Goal: Task Accomplishment & Management: Complete application form

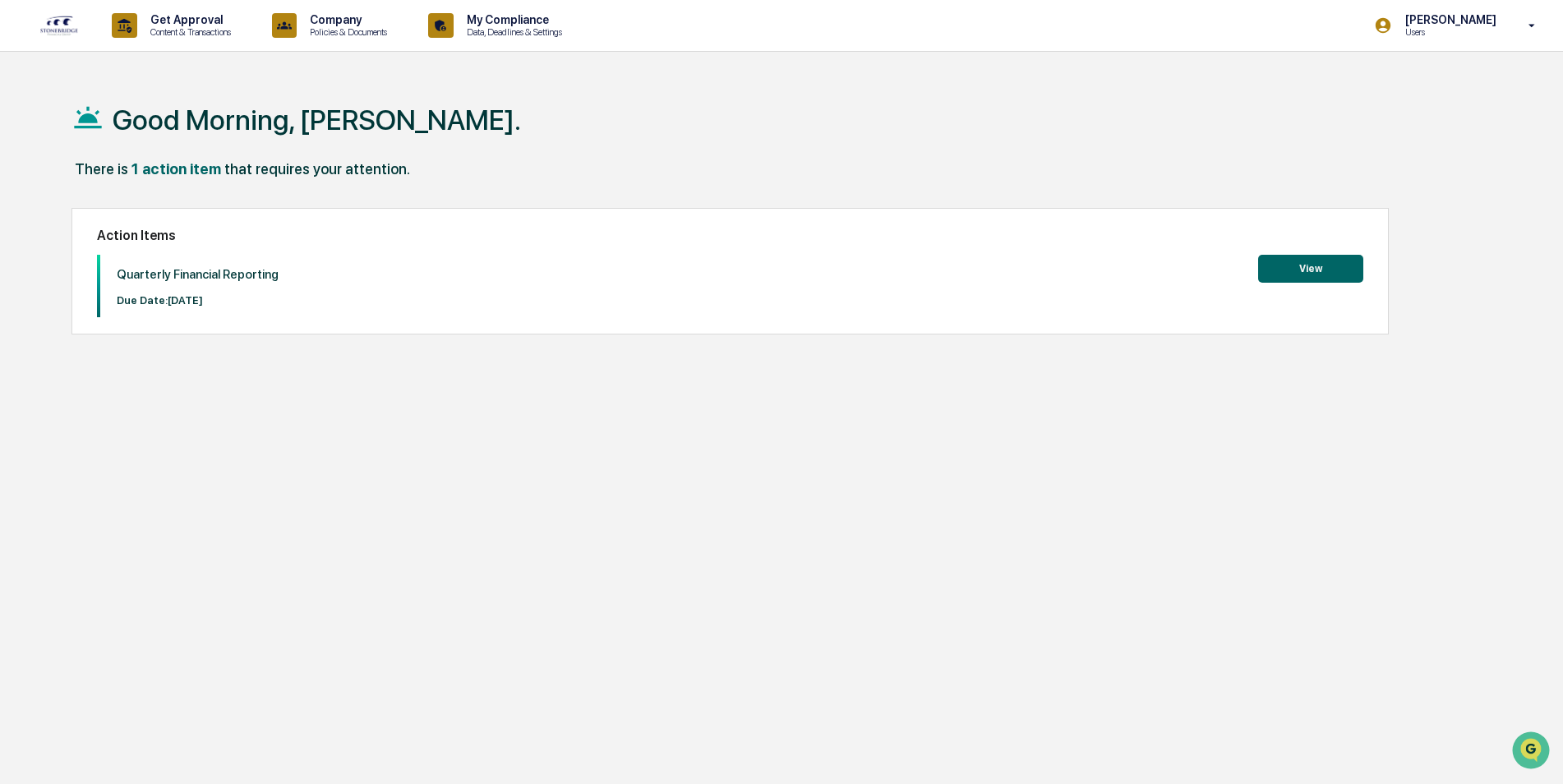
click at [1312, 272] on button "View" at bounding box center [1311, 269] width 105 height 28
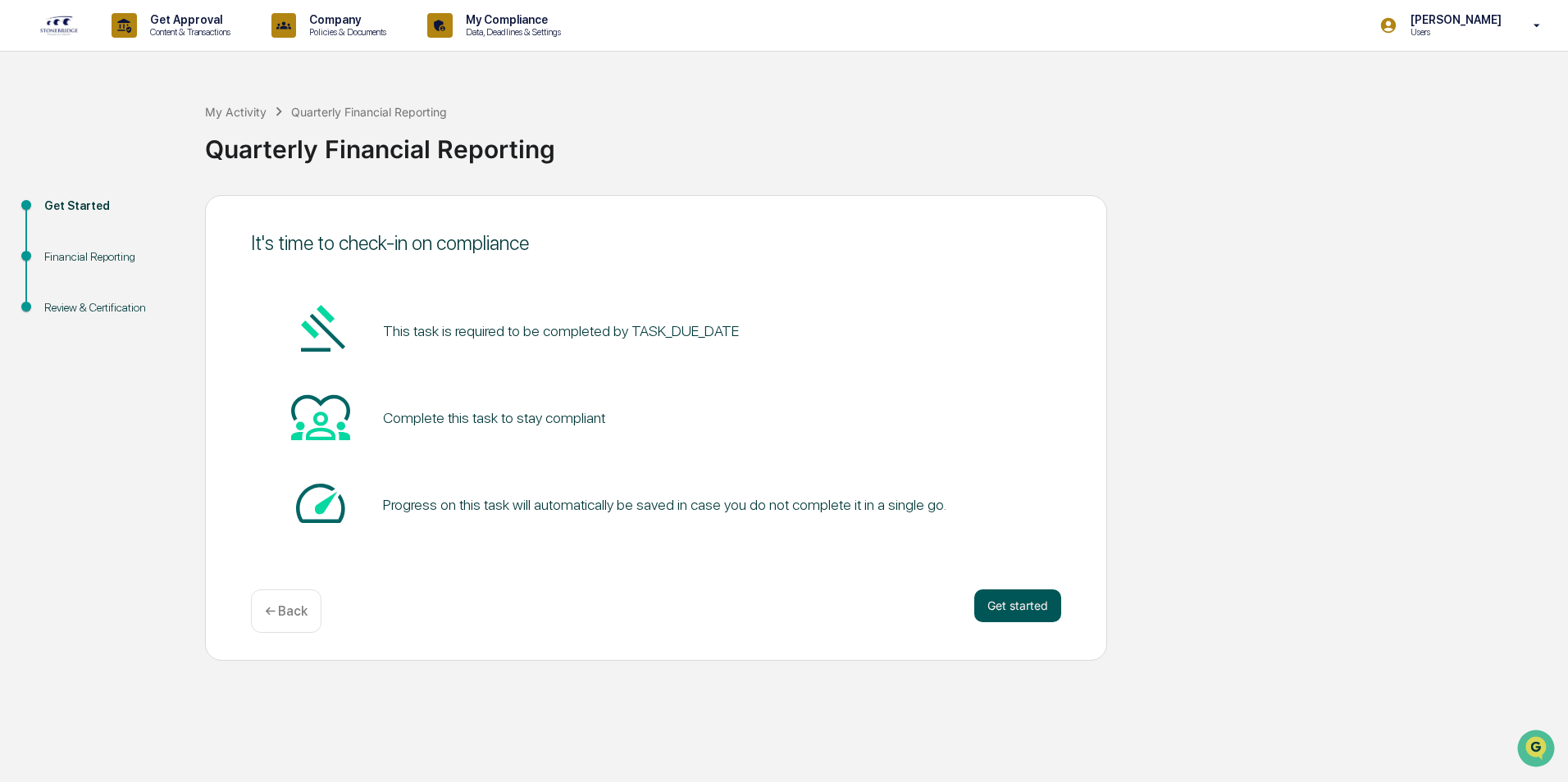
click at [1003, 604] on button "Get started" at bounding box center [1017, 606] width 87 height 33
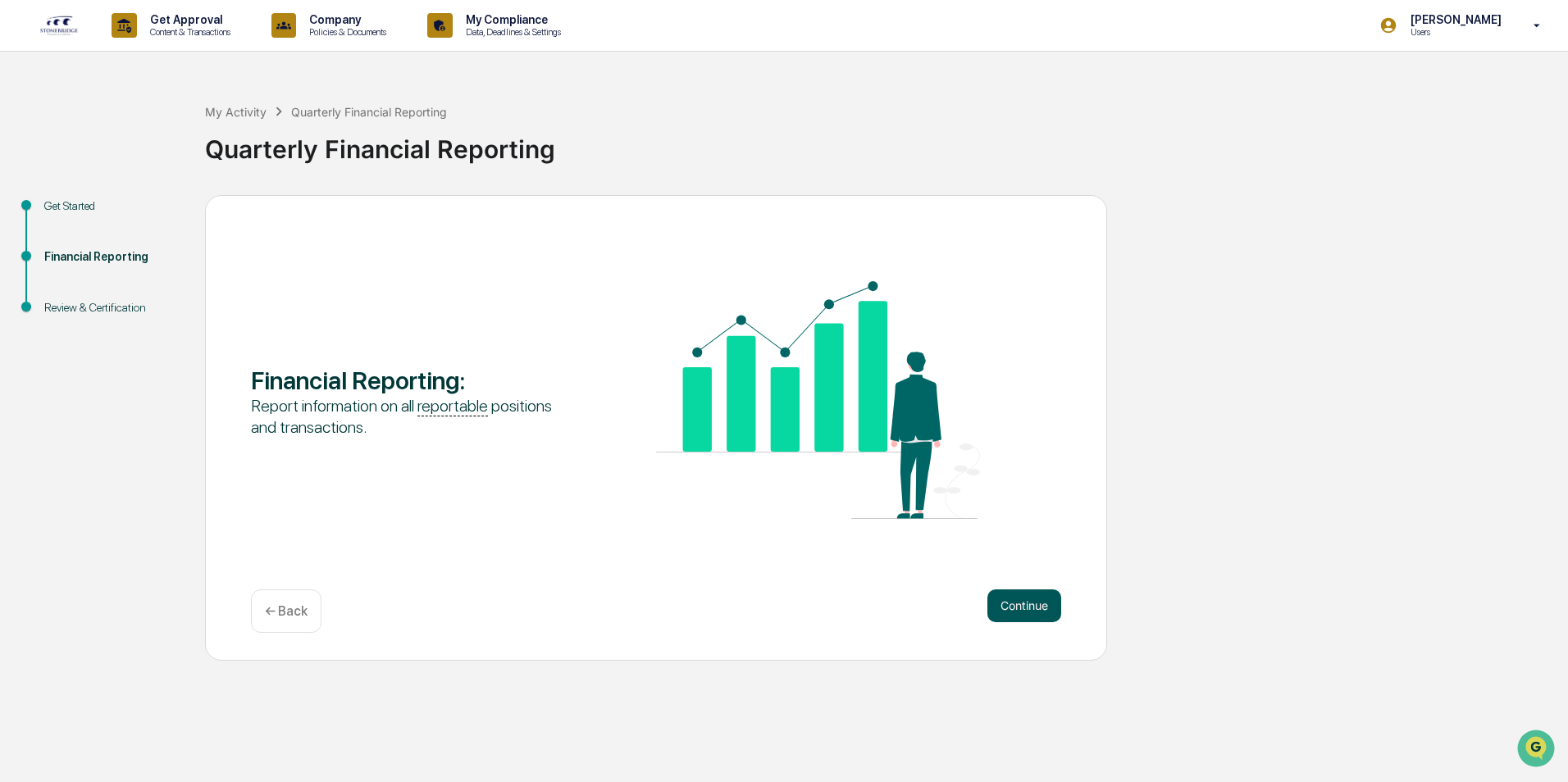
click at [1013, 615] on button "Continue" at bounding box center [1024, 606] width 73 height 33
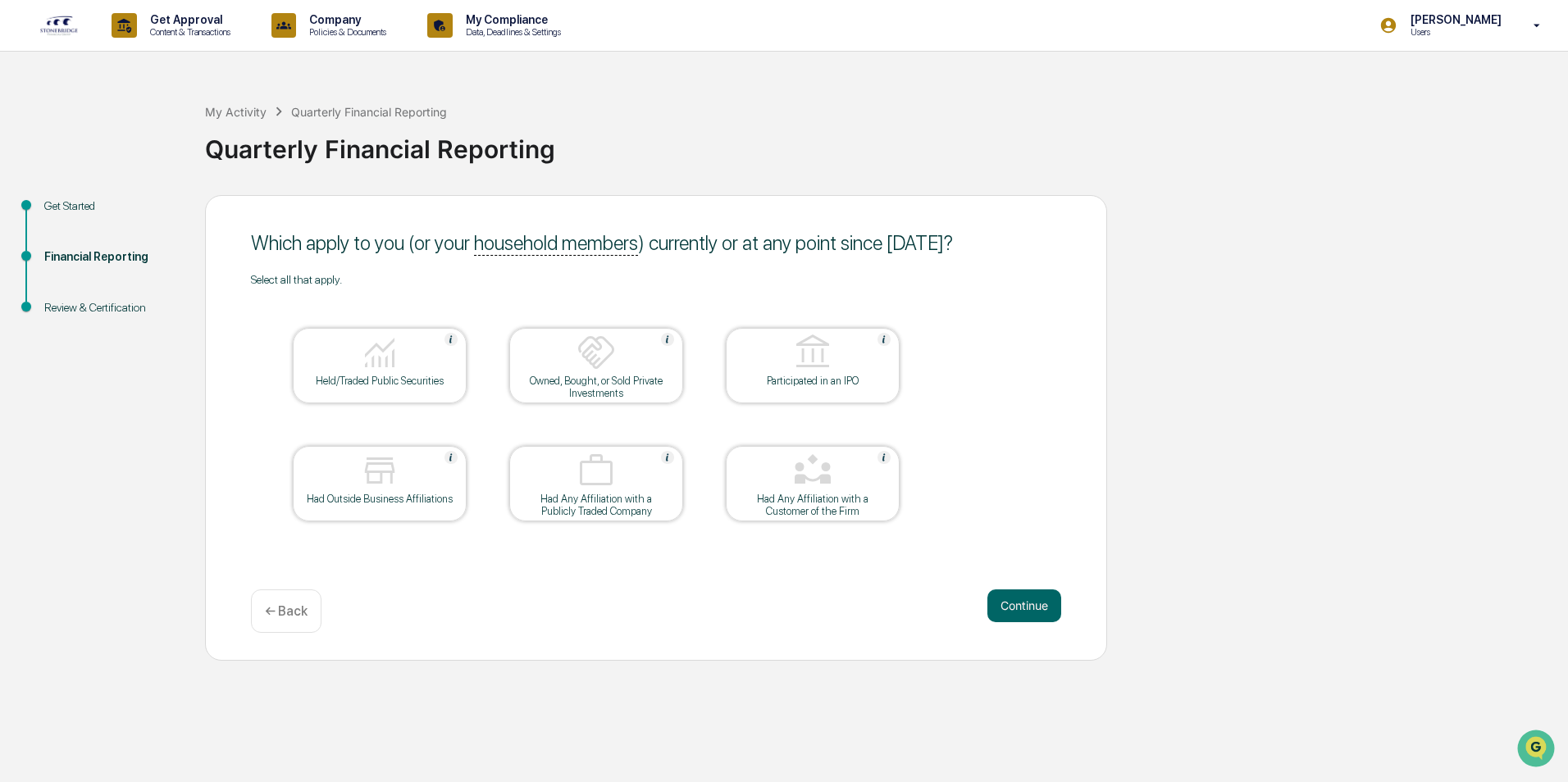
click at [399, 367] on img at bounding box center [379, 352] width 39 height 39
click at [609, 378] on div "Owned, Bought, or Sold Private Investments" at bounding box center [596, 387] width 148 height 24
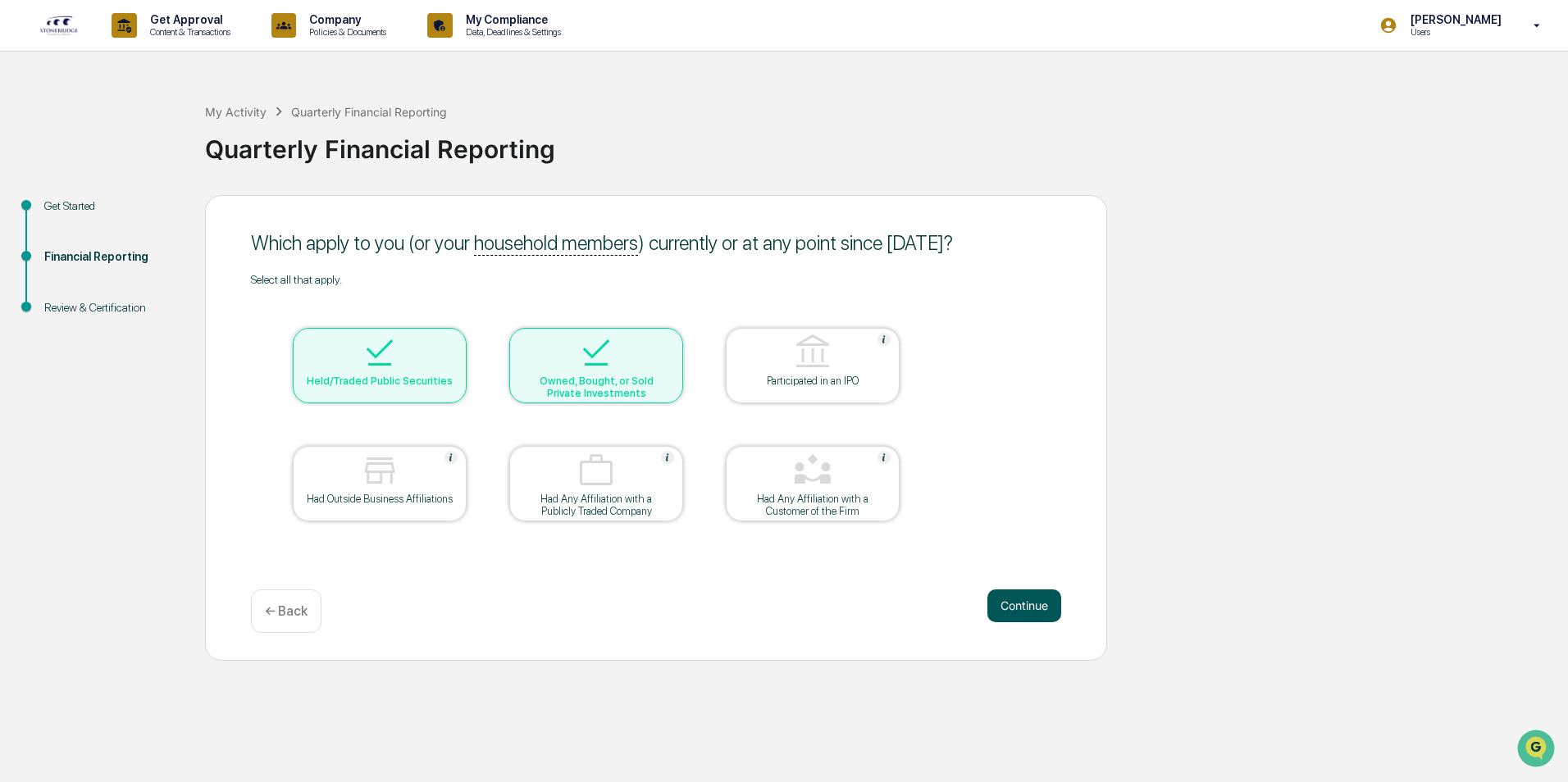
click at [1029, 601] on button "Continue" at bounding box center [1024, 606] width 73 height 33
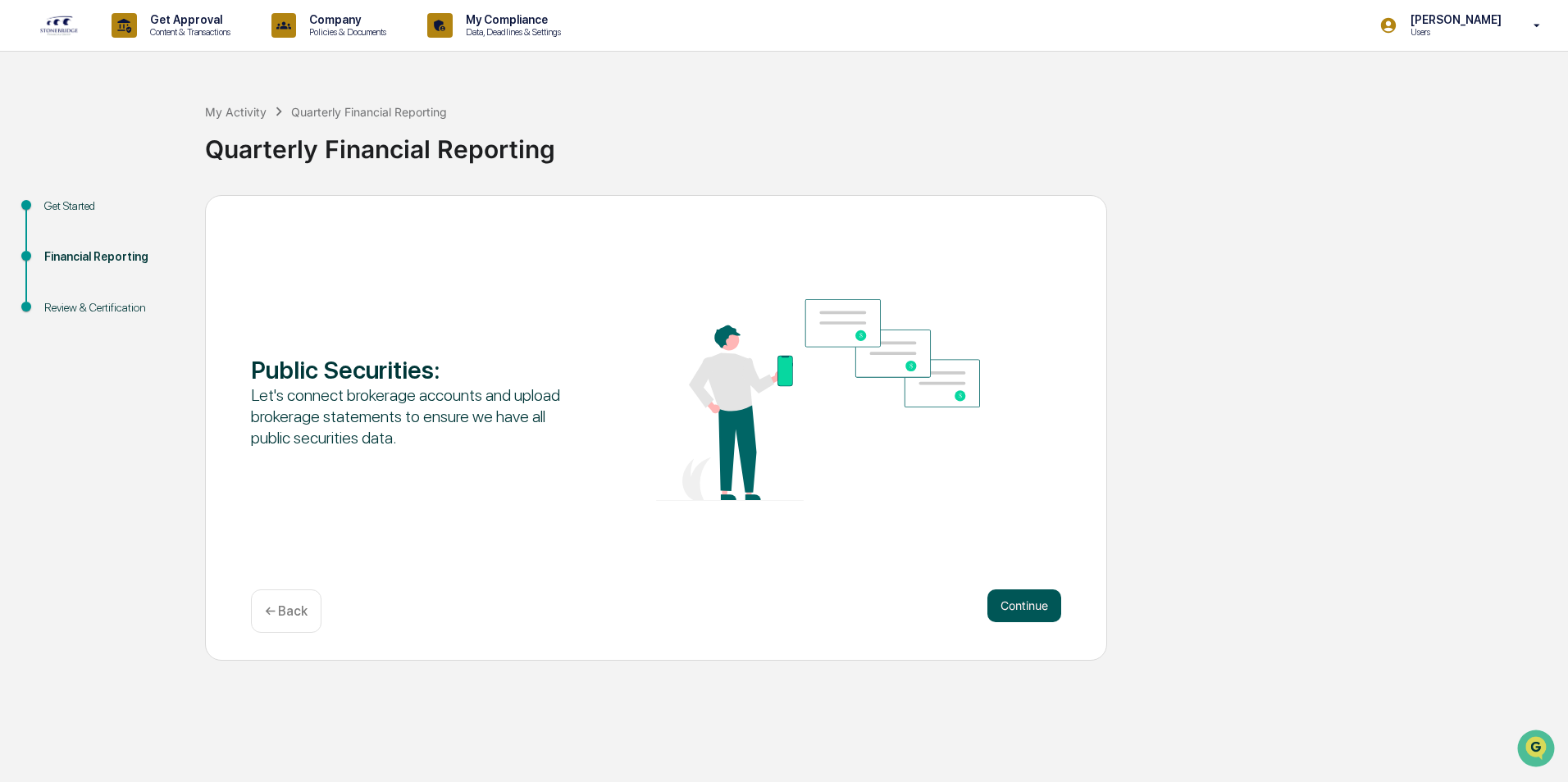
click at [1013, 603] on button "Continue" at bounding box center [1024, 606] width 73 height 33
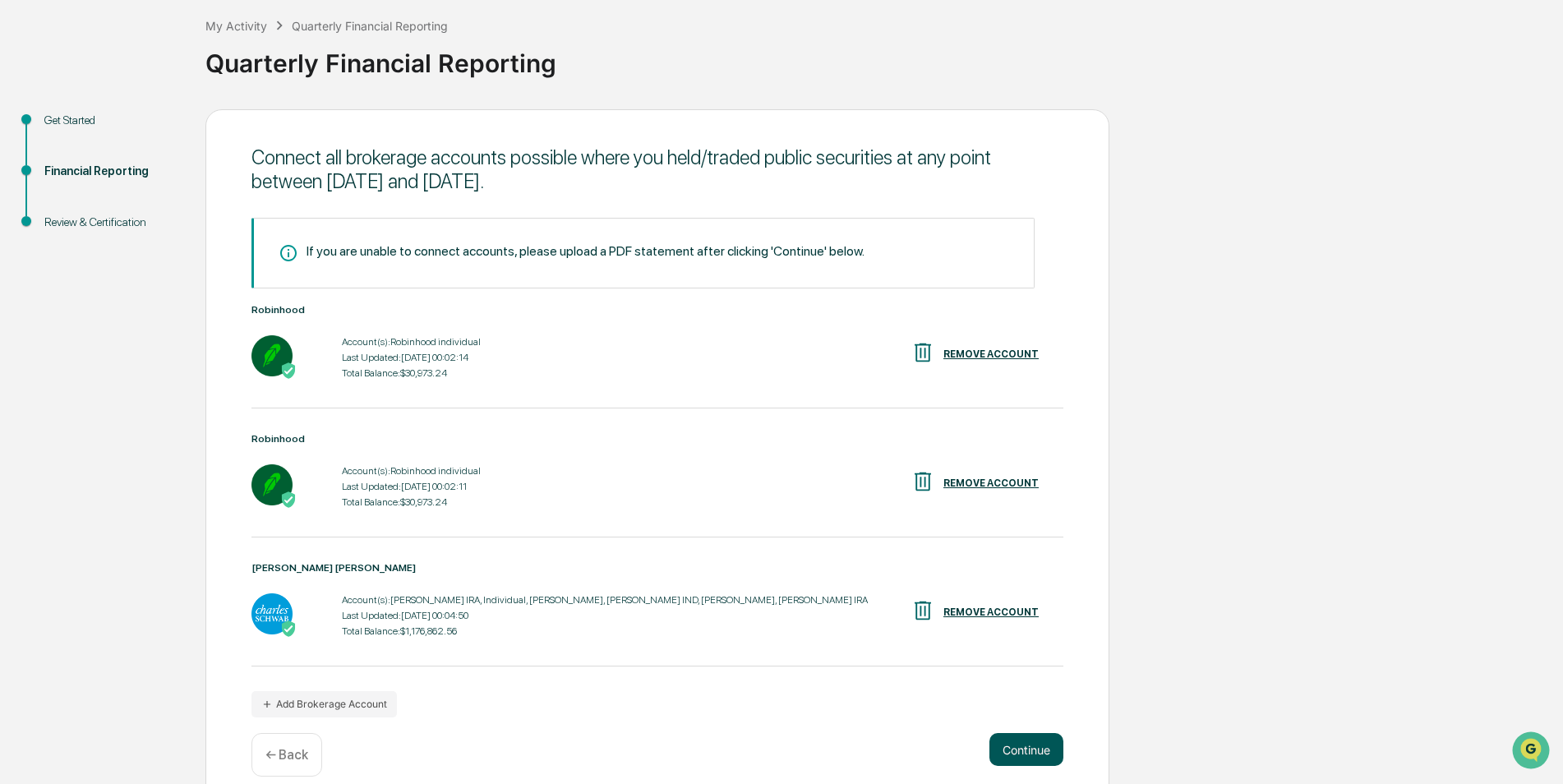
scroll to position [107, 0]
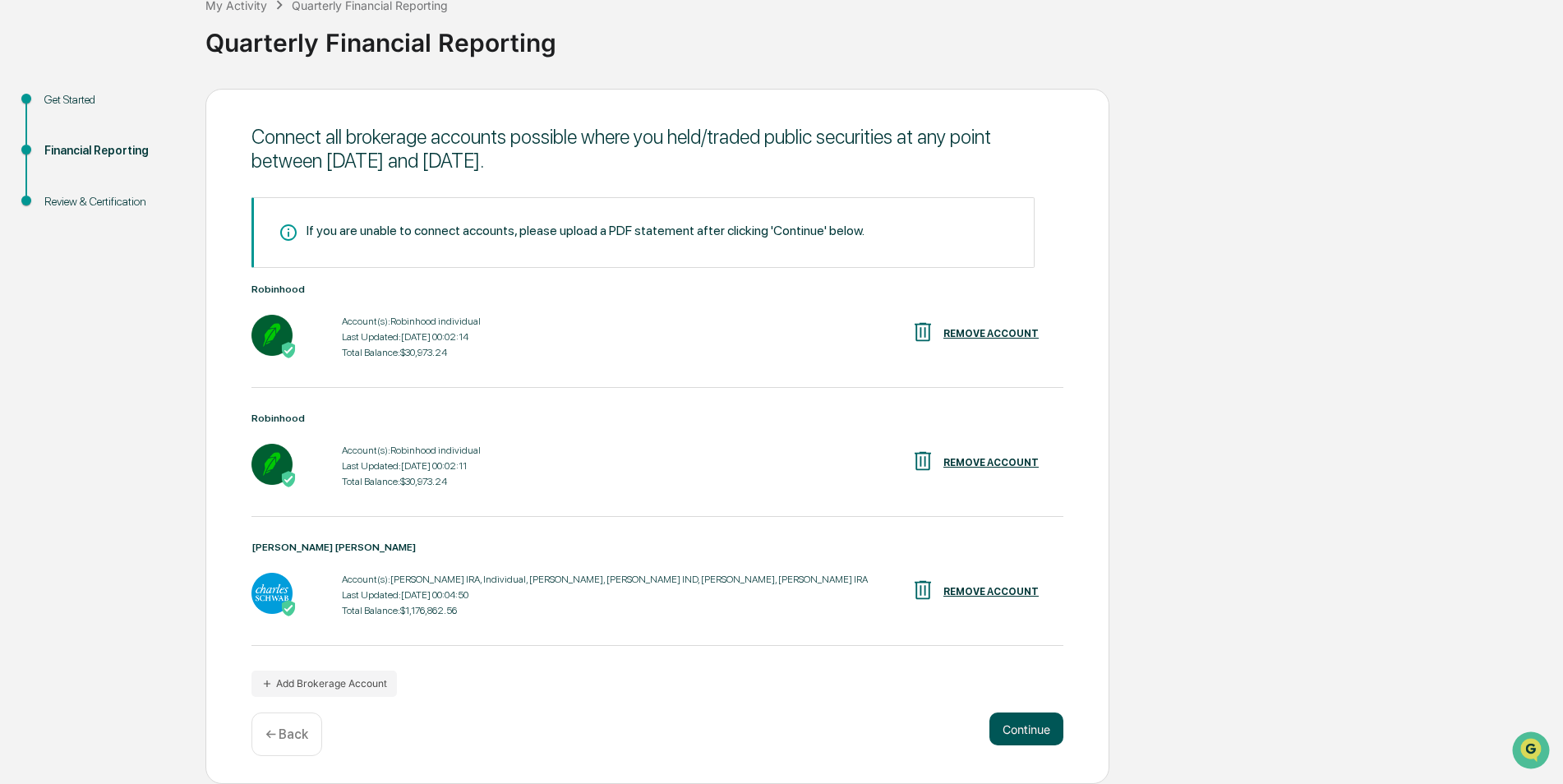
click at [1020, 734] on button "Continue" at bounding box center [1027, 729] width 74 height 33
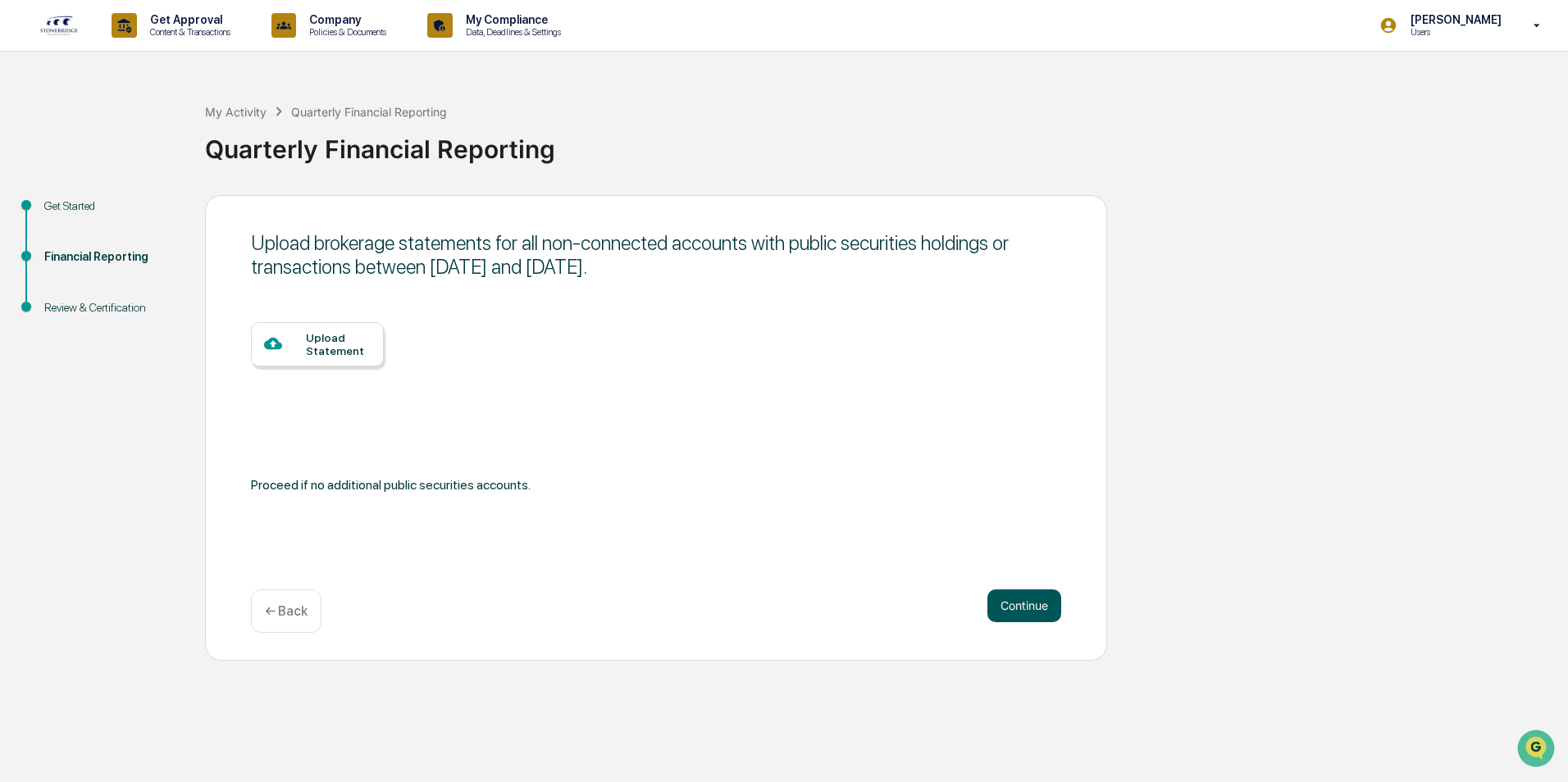
click at [1016, 604] on button "Continue" at bounding box center [1024, 606] width 73 height 33
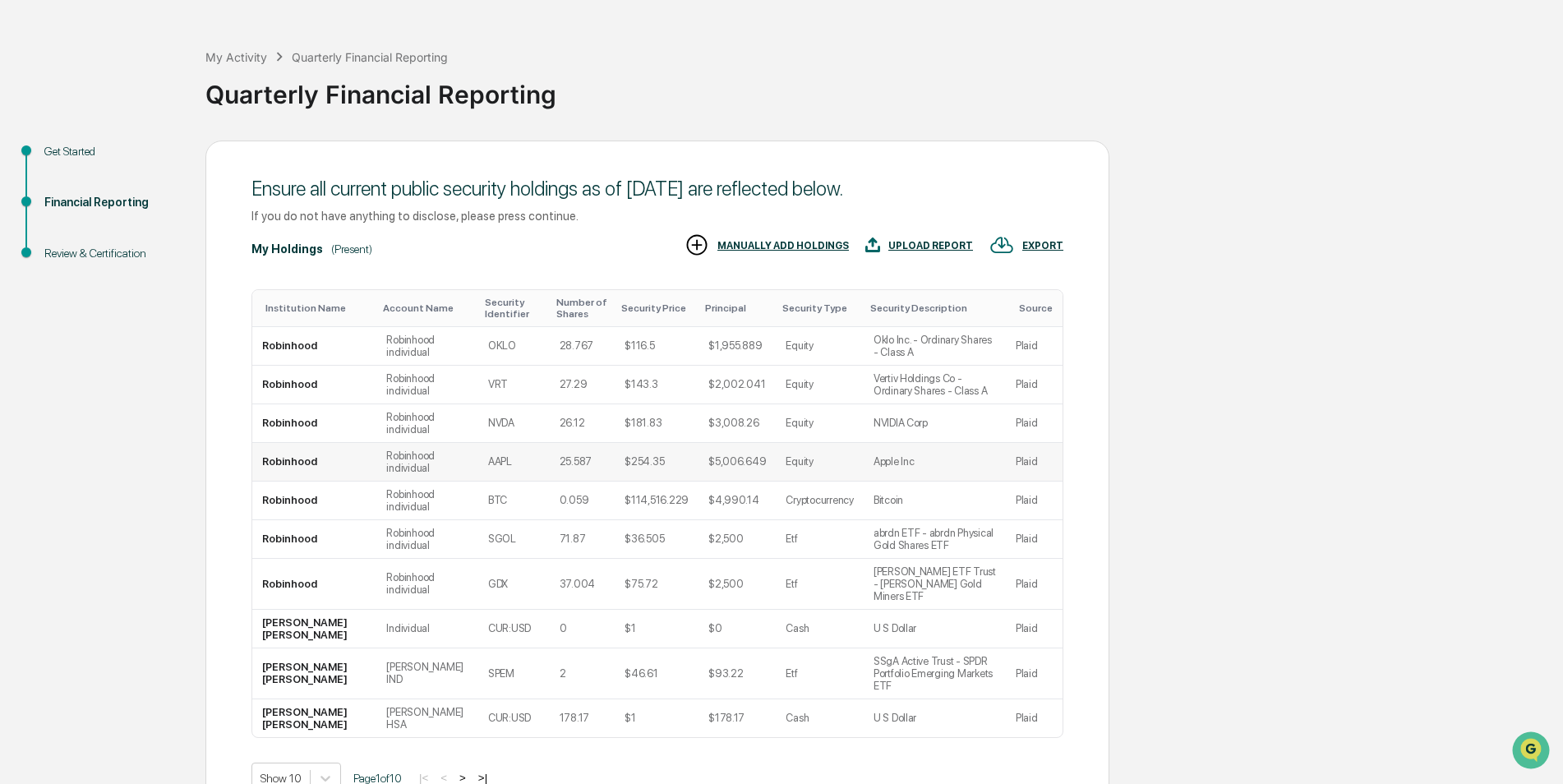
scroll to position [127, 0]
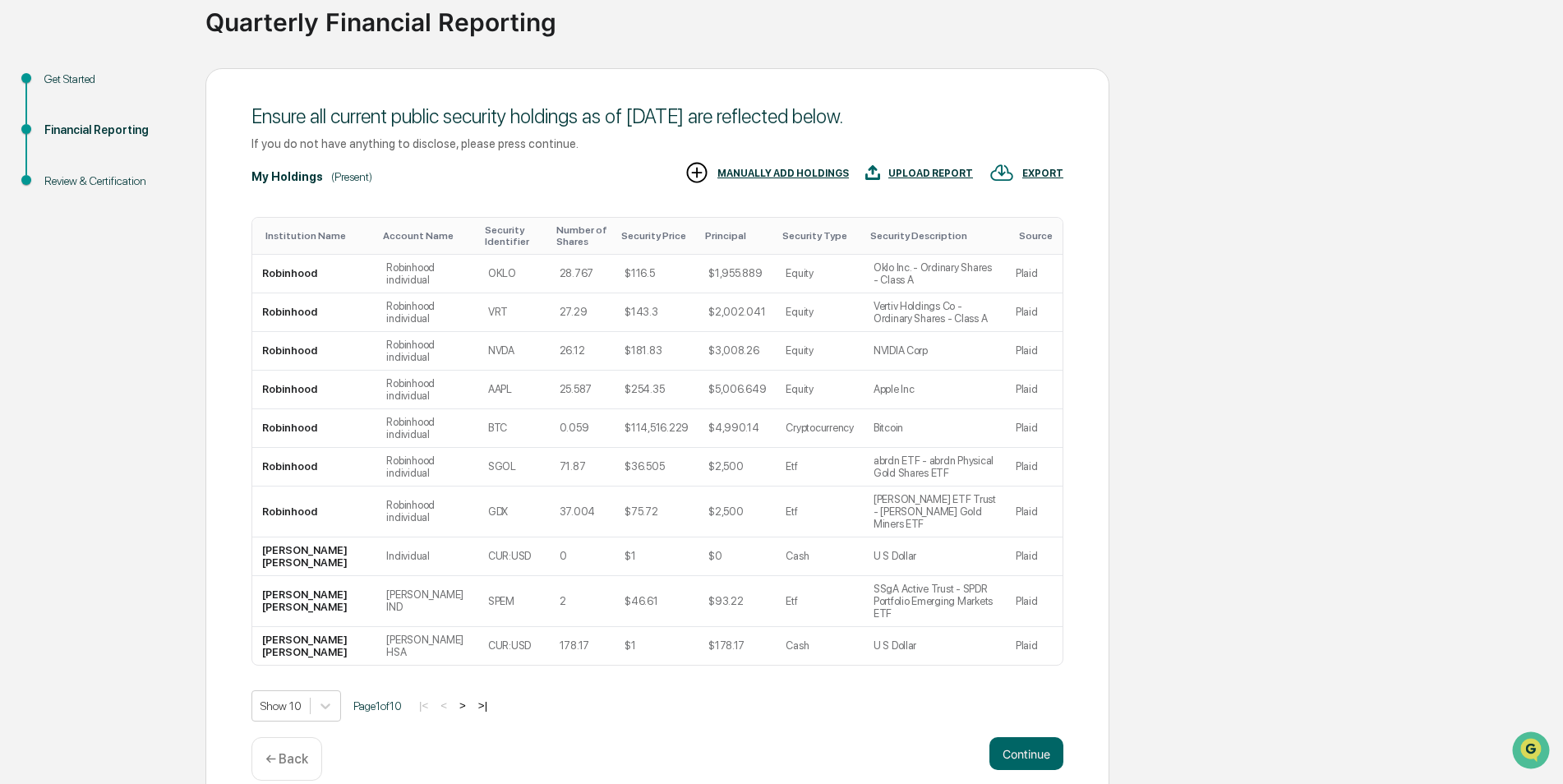
click at [487, 698] on button ">|" at bounding box center [483, 705] width 19 height 14
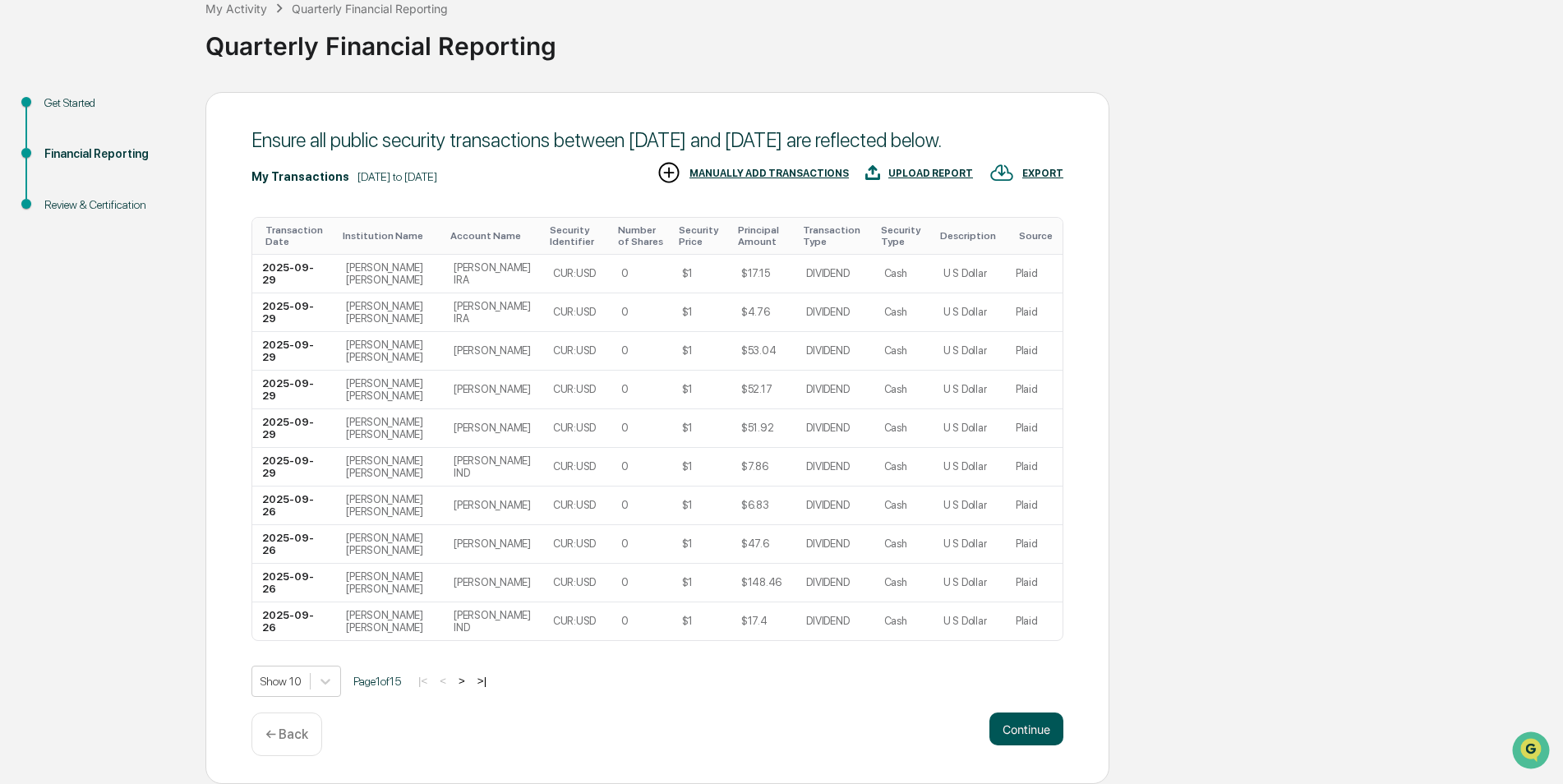
click at [1029, 725] on button "Continue" at bounding box center [1027, 729] width 74 height 33
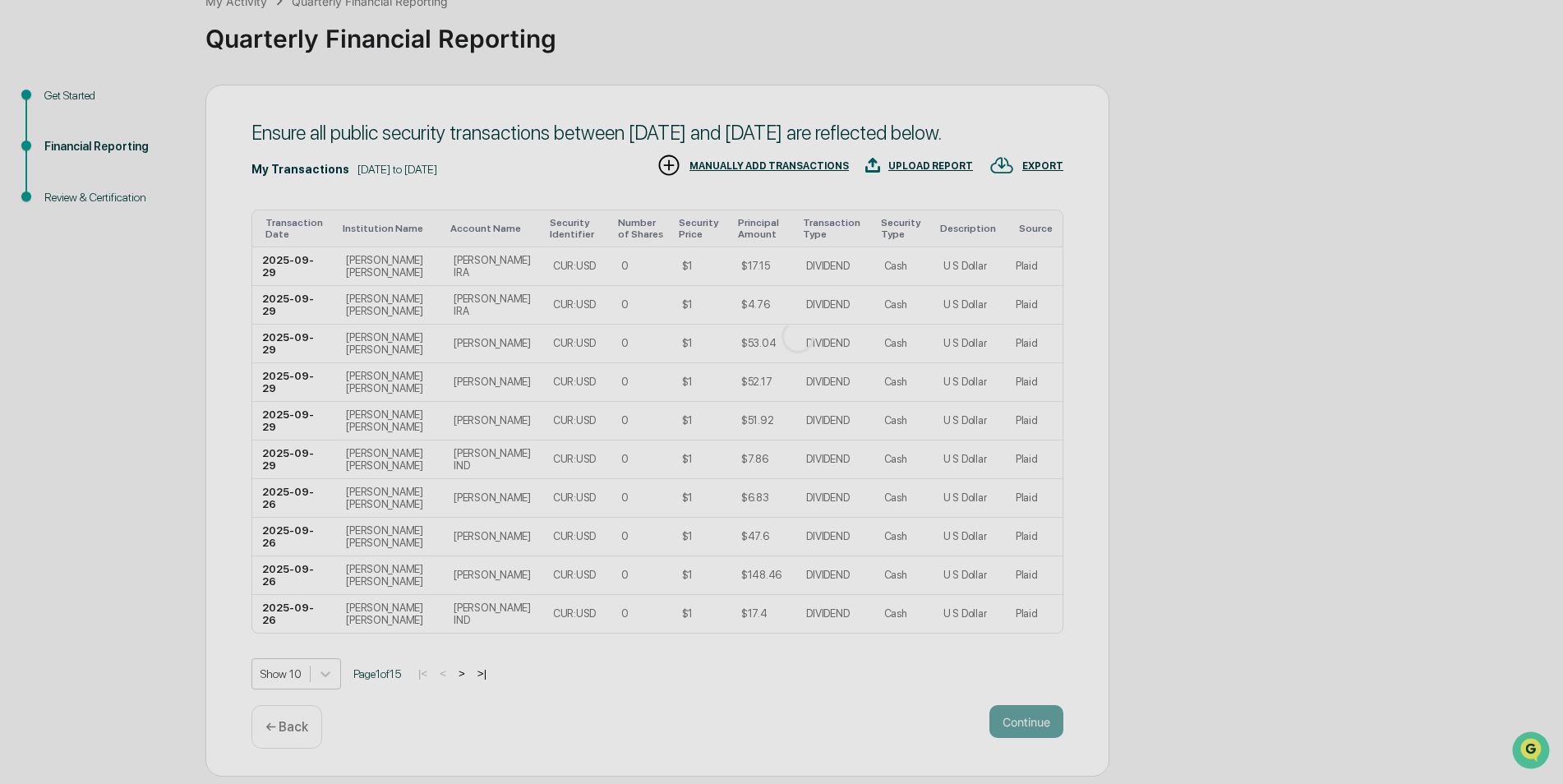
scroll to position [0, 0]
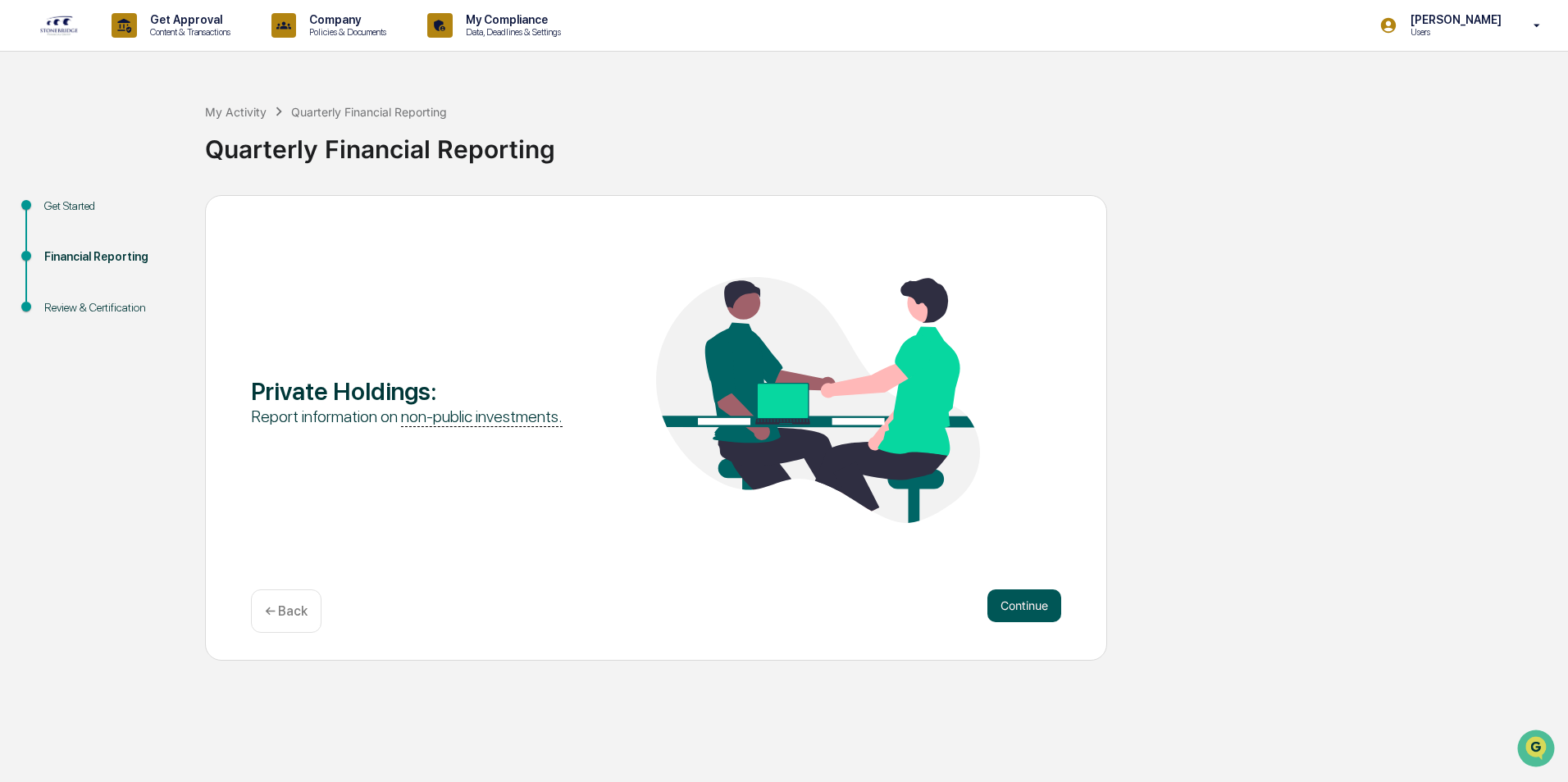
click at [1008, 612] on button "Continue" at bounding box center [1024, 606] width 73 height 33
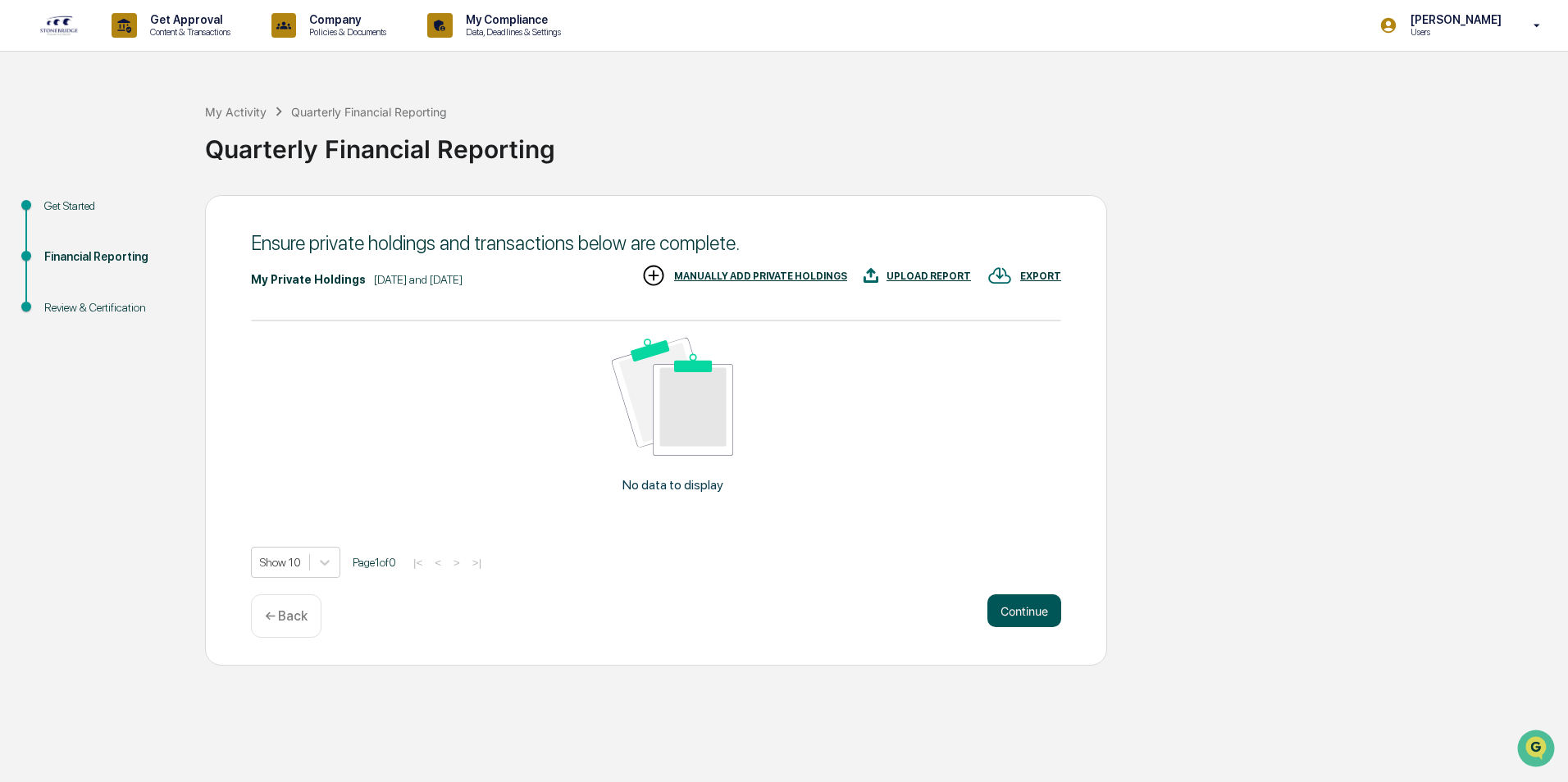
click at [1008, 614] on button "Continue" at bounding box center [1024, 611] width 73 height 33
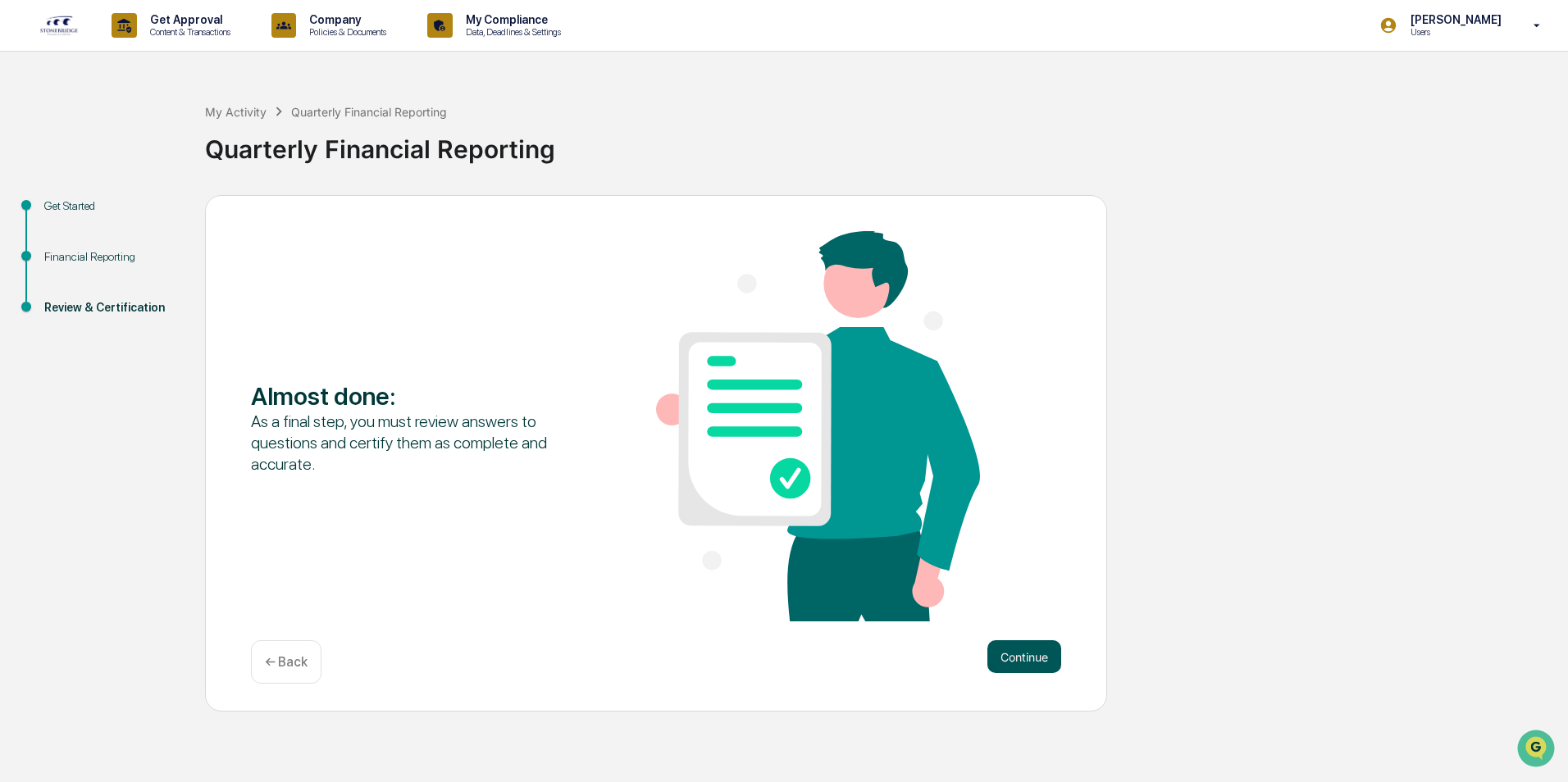
click at [1016, 656] on button "Continue" at bounding box center [1024, 657] width 73 height 33
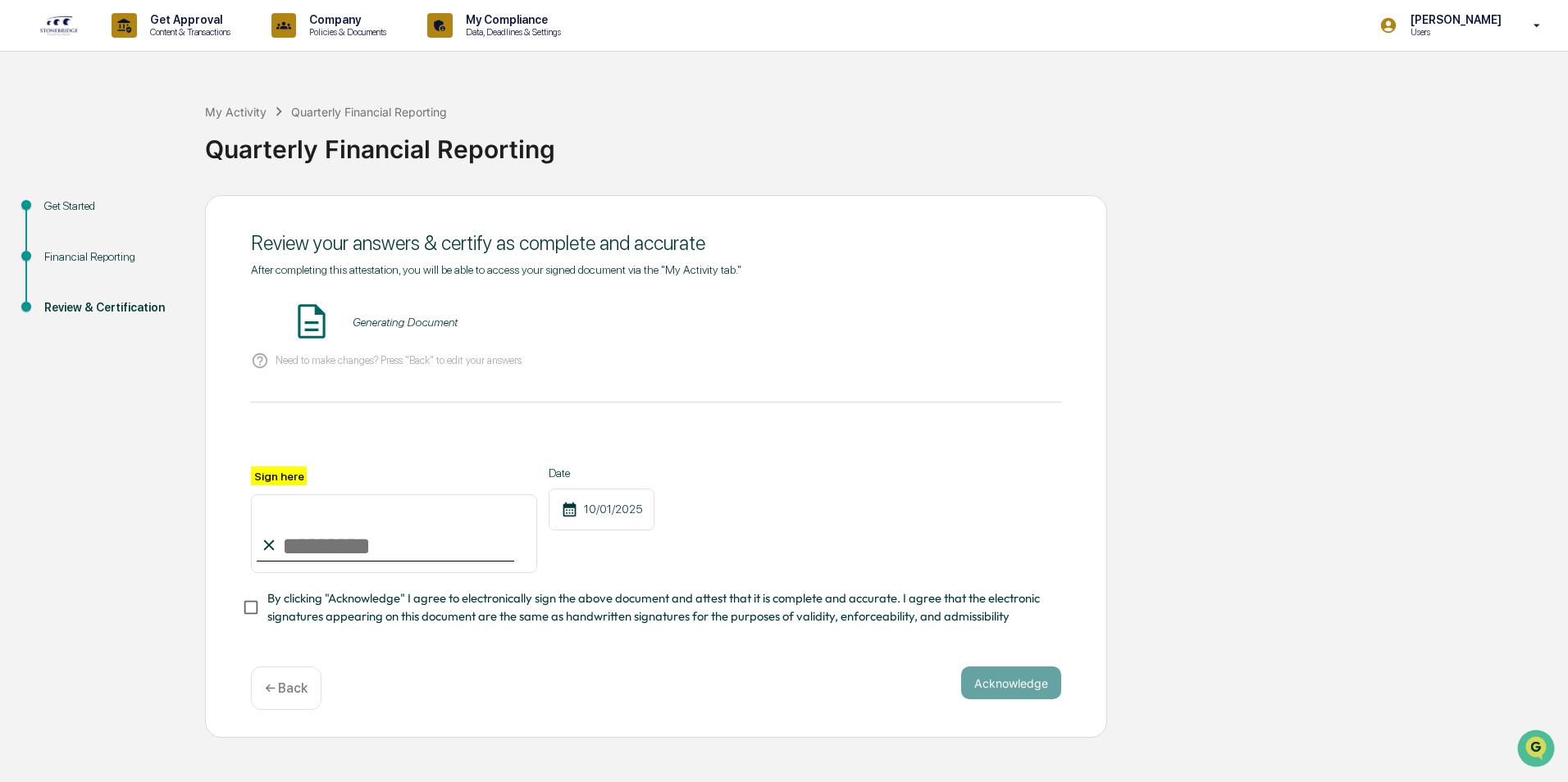
click at [292, 545] on input "Sign here" at bounding box center [393, 534] width 286 height 79
type input "*********"
click at [239, 611] on div "Review your answers & certify as complete and accurate After completing this at…" at bounding box center [656, 467] width 902 height 543
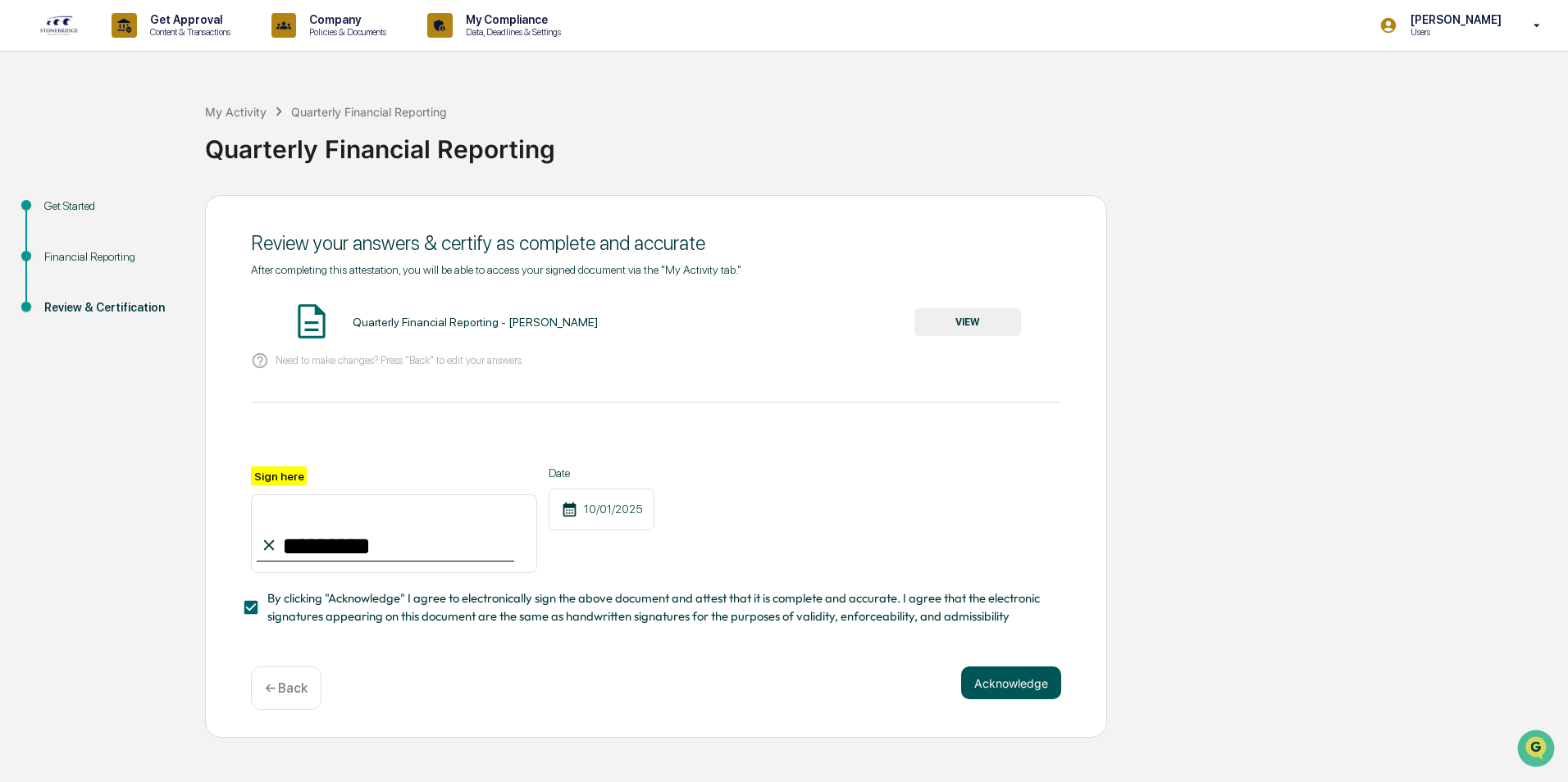
click at [1012, 688] on button "Acknowledge" at bounding box center [1011, 683] width 100 height 33
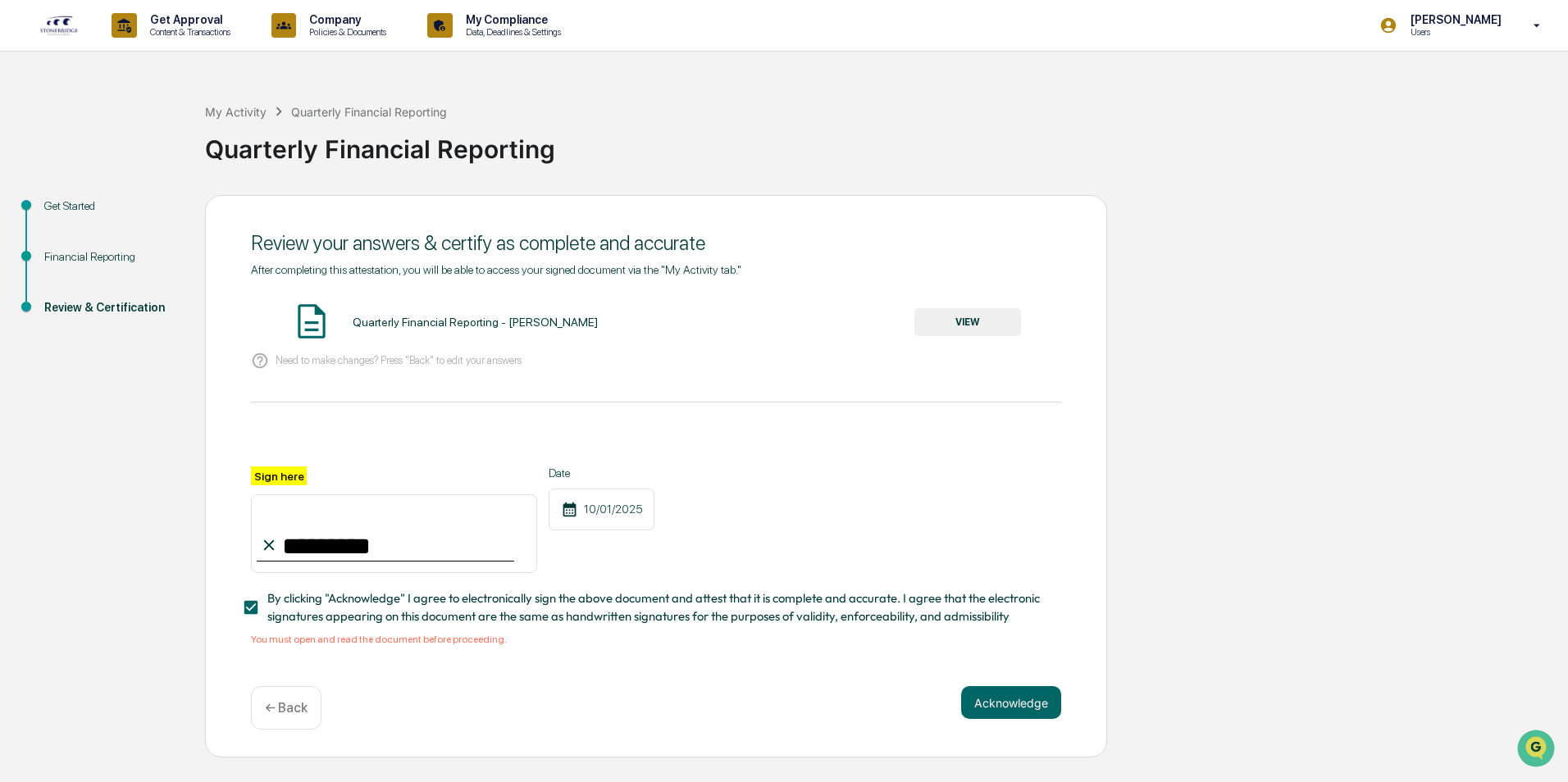
click at [954, 325] on button "VIEW" at bounding box center [968, 322] width 107 height 28
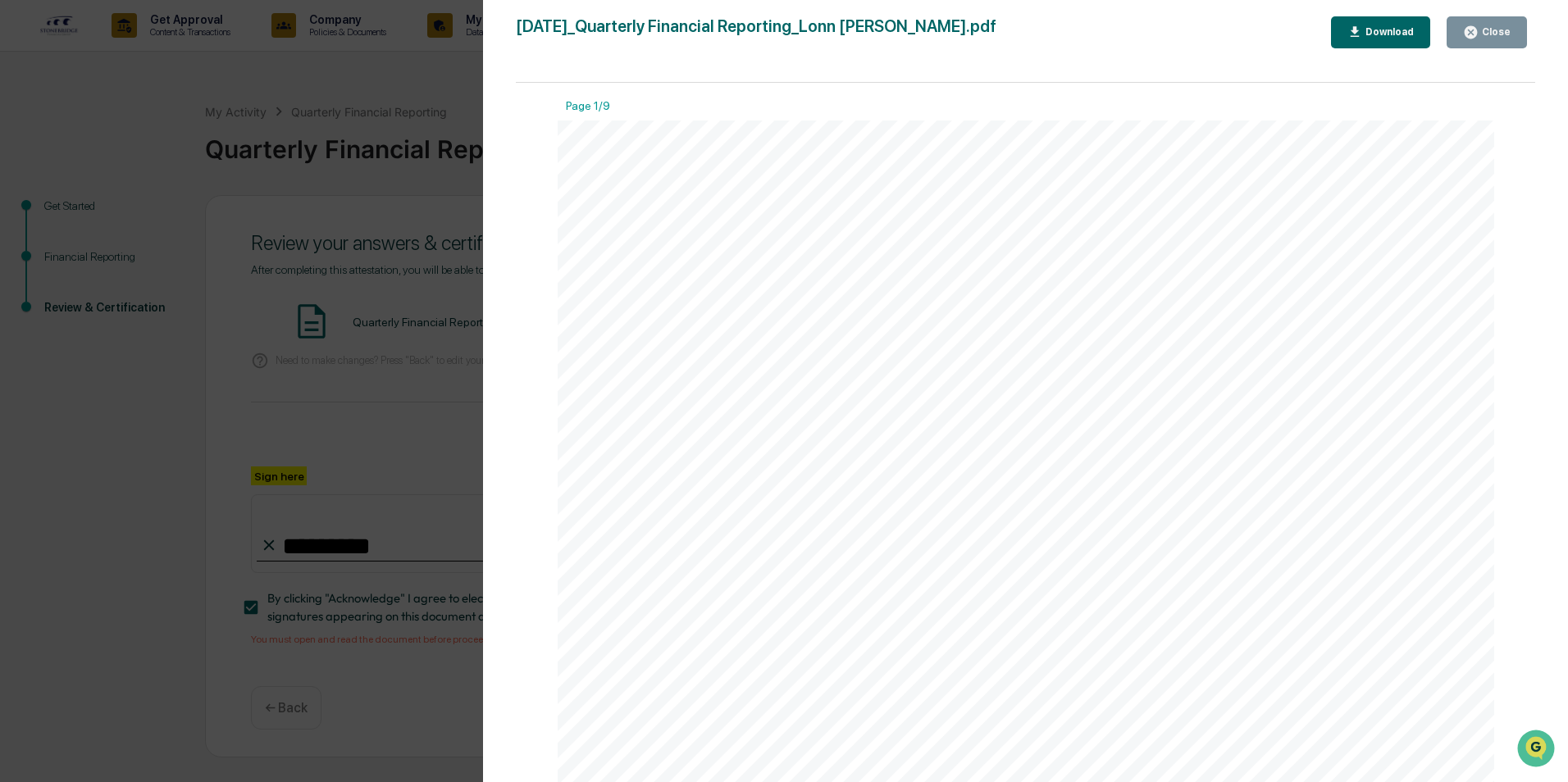
click at [1509, 23] on button "Close" at bounding box center [1487, 32] width 80 height 32
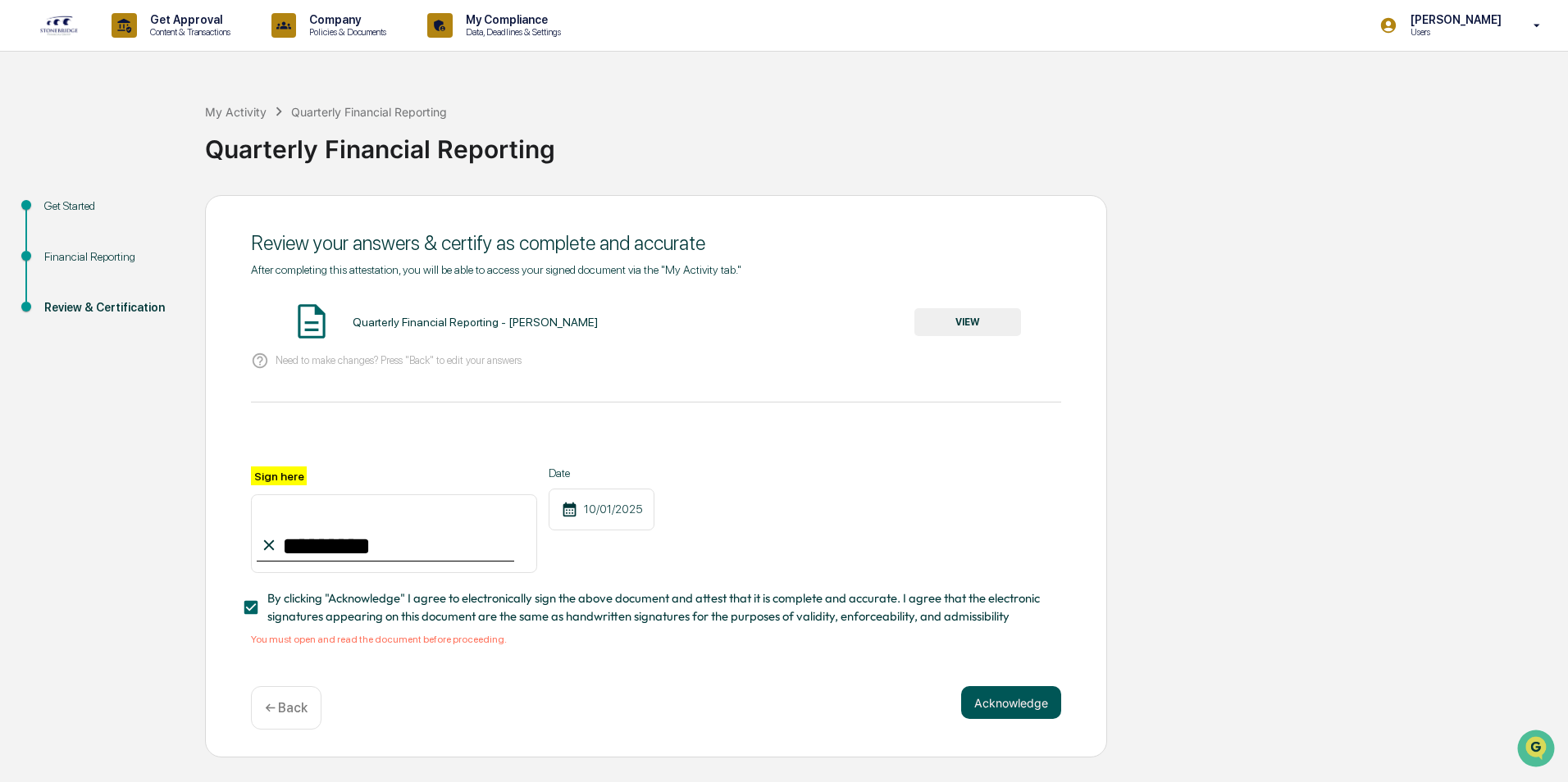
click at [1017, 713] on button "Acknowledge" at bounding box center [1011, 702] width 100 height 33
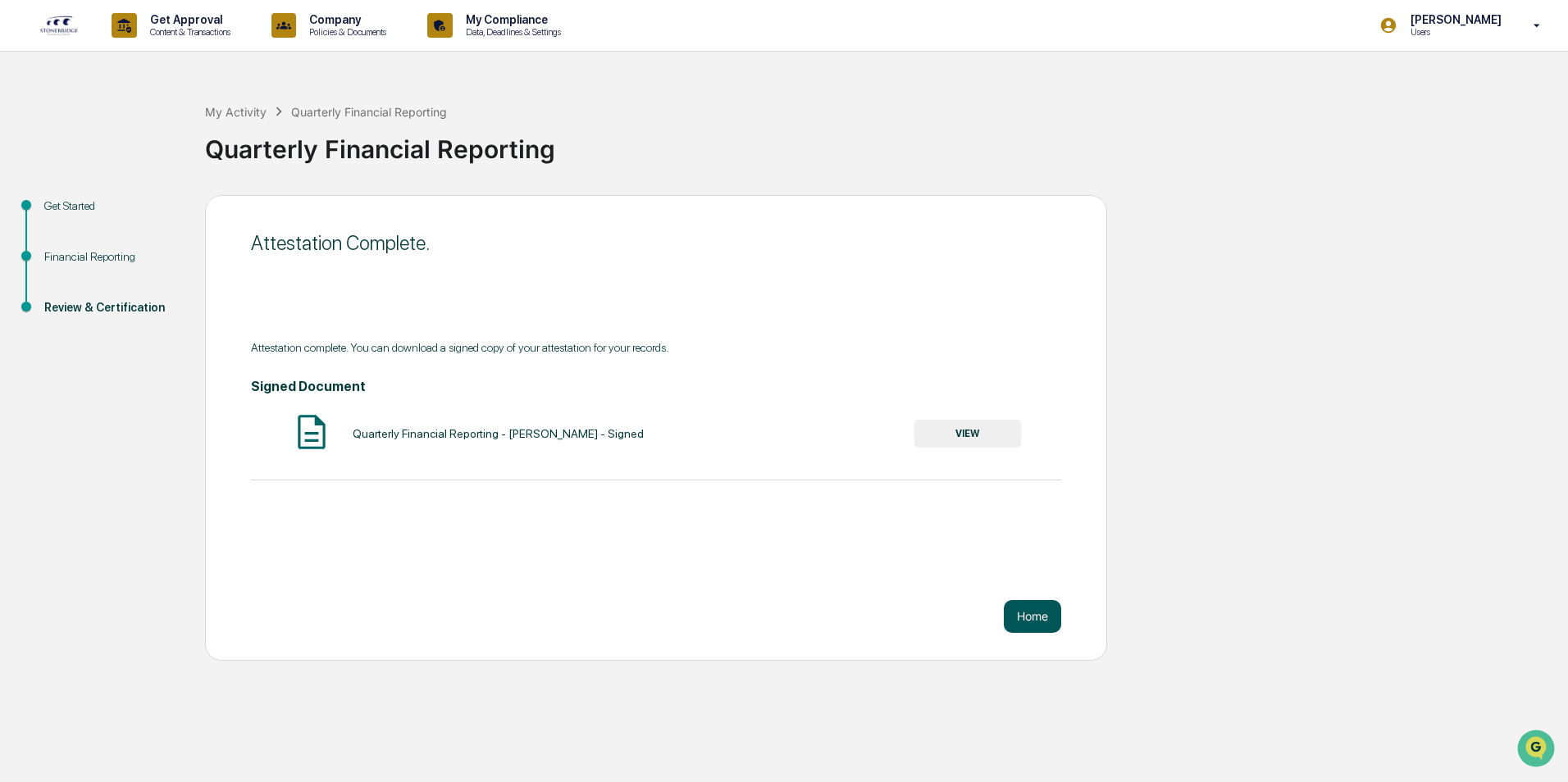
click at [1046, 619] on button "Home" at bounding box center [1032, 617] width 58 height 33
